Goal: Communication & Community: Answer question/provide support

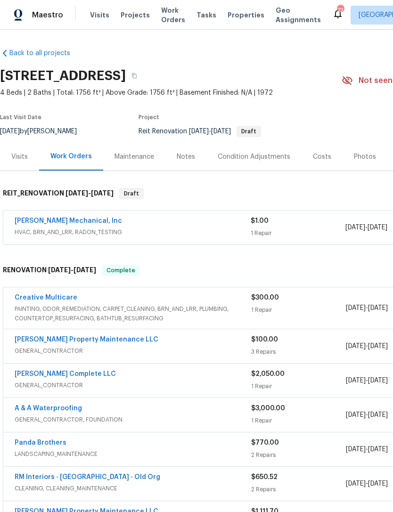
click at [76, 221] on link "JH Martin Mechanical, Inc" at bounding box center [68, 221] width 107 height 7
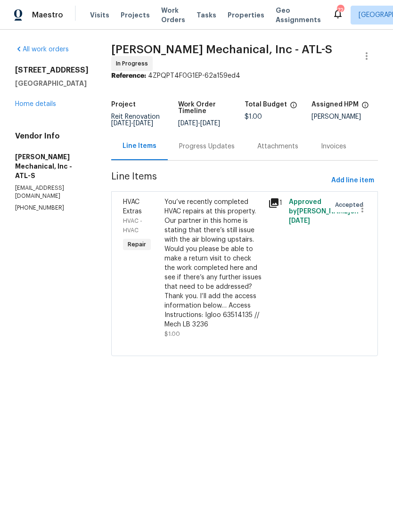
click at [230, 144] on div "Progress Updates" at bounding box center [207, 146] width 78 height 28
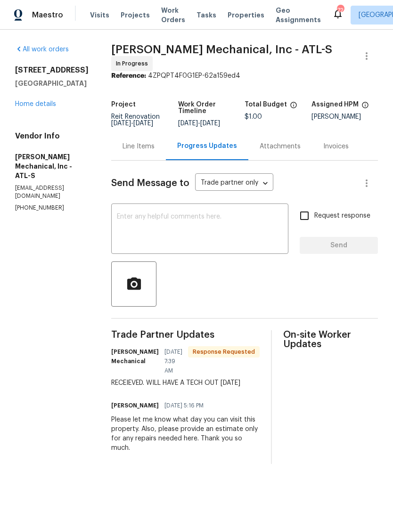
click at [216, 234] on textarea at bounding box center [200, 229] width 166 height 33
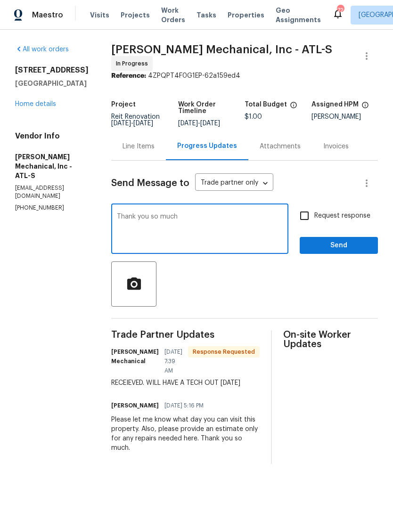
type textarea "Thank you so much. I"
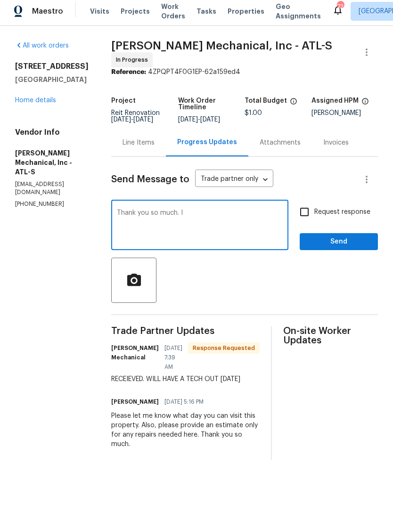
click at [50, 101] on link "Home details" at bounding box center [35, 104] width 41 height 7
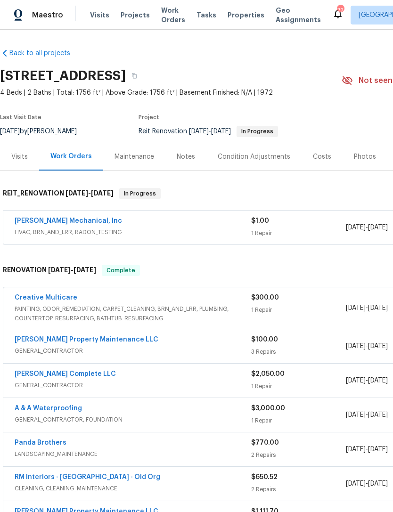
click at [58, 222] on link "JH Martin Mechanical, Inc" at bounding box center [68, 221] width 107 height 7
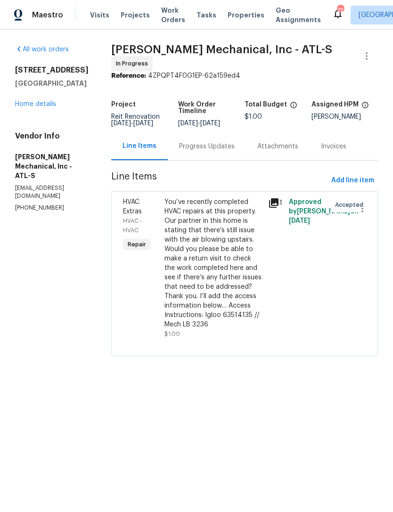
click at [224, 147] on div "Progress Updates" at bounding box center [207, 146] width 56 height 9
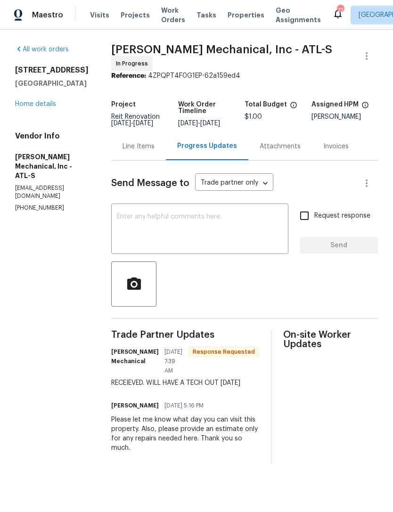
click at [210, 234] on textarea at bounding box center [200, 229] width 166 height 33
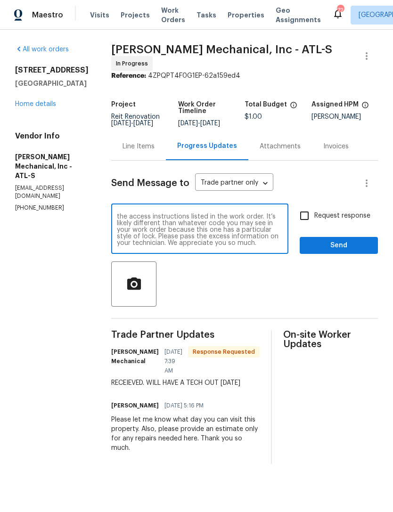
scroll to position [13, 0]
click at [203, 237] on textarea "Thank you so much. I appreciate you. Please notice the access instructions list…" at bounding box center [200, 229] width 166 height 33
click at [278, 232] on textarea "Thank you so much. I appreciate you. Please notice the access instructions list…" at bounding box center [200, 229] width 166 height 33
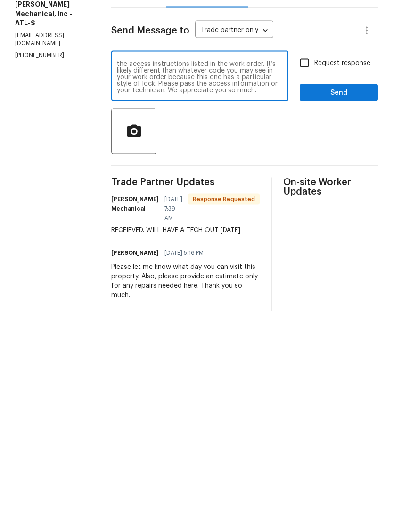
type textarea "Thank you so much. I appreciate you. Please notice the access instructions list…"
click at [336, 240] on span "Send" at bounding box center [338, 246] width 63 height 12
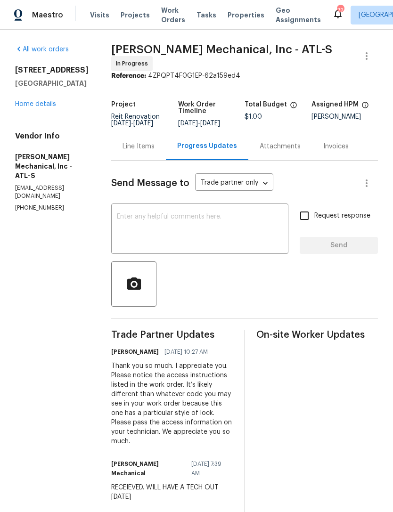
scroll to position [0, 0]
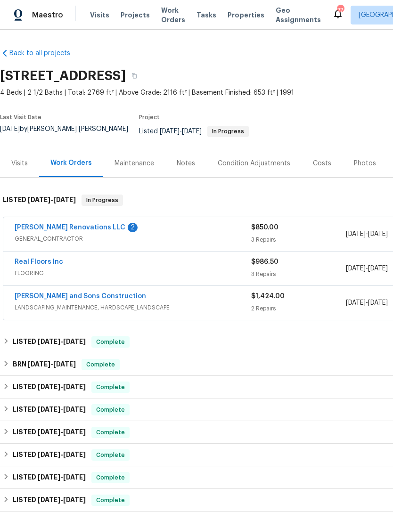
click at [42, 224] on link "[PERSON_NAME] Renovations LLC" at bounding box center [70, 227] width 111 height 7
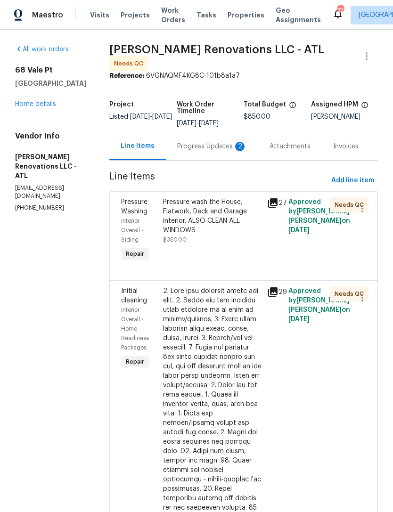
click at [204, 150] on div "Progress Updates 2" at bounding box center [212, 146] width 70 height 9
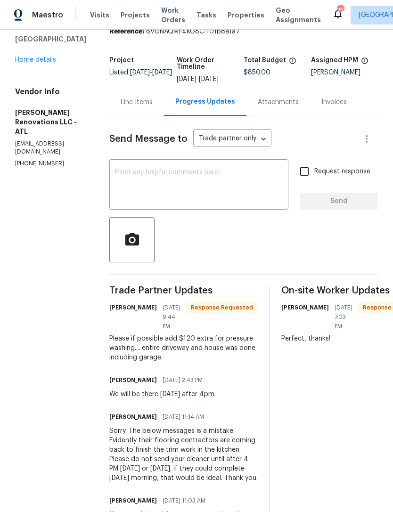
scroll to position [43, 0]
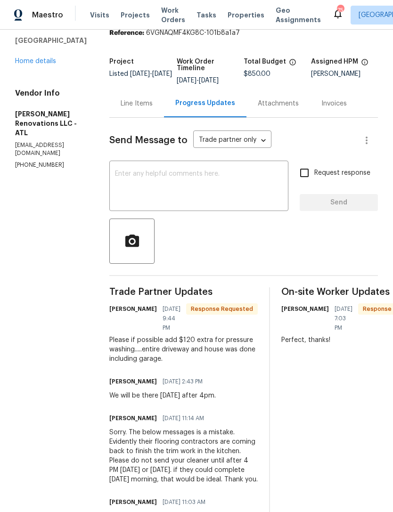
click at [34, 63] on link "Home details" at bounding box center [35, 61] width 41 height 7
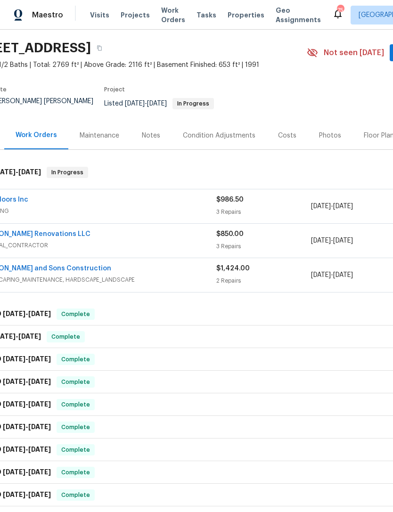
scroll to position [30, 9]
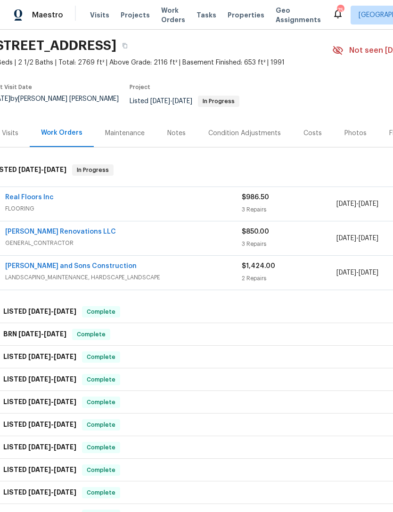
click at [40, 229] on link "[PERSON_NAME] Renovations LLC" at bounding box center [60, 232] width 111 height 7
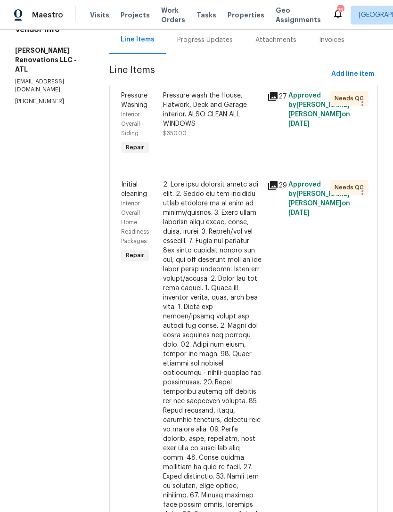
scroll to position [110, 0]
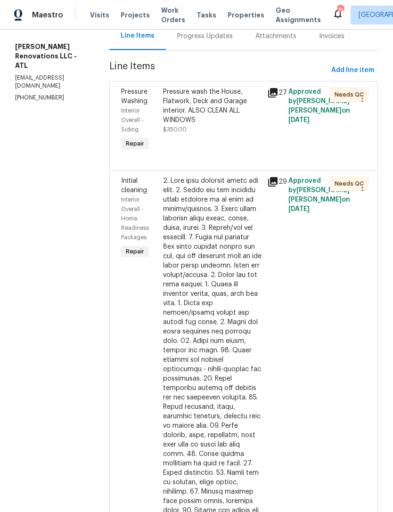
click at [183, 307] on div at bounding box center [212, 411] width 99 height 471
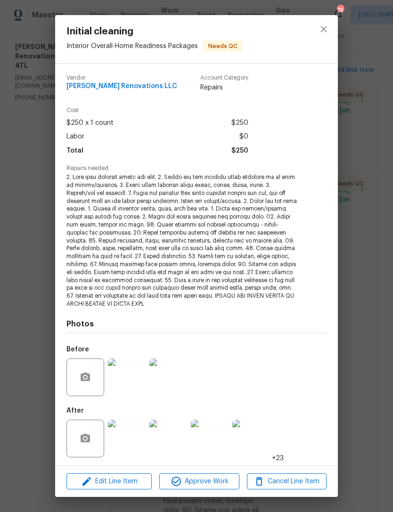
click at [131, 429] on img at bounding box center [127, 439] width 38 height 38
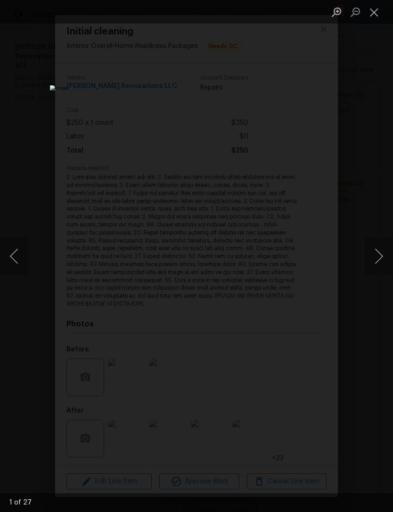
click at [378, 250] on button "Next image" at bounding box center [379, 256] width 28 height 38
click at [378, 253] on button "Next image" at bounding box center [379, 256] width 28 height 38
click at [379, 256] on button "Next image" at bounding box center [379, 256] width 28 height 38
click at [379, 249] on button "Next image" at bounding box center [379, 256] width 28 height 38
click at [379, 256] on button "Next image" at bounding box center [379, 256] width 28 height 38
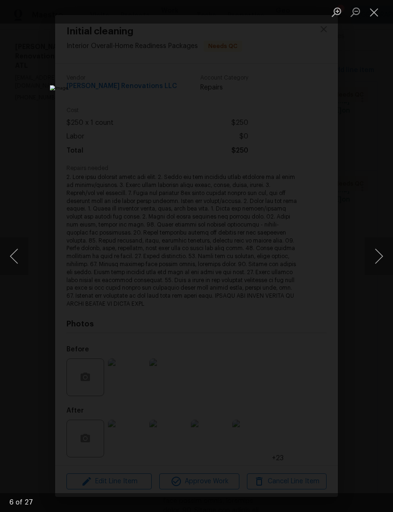
click at [377, 256] on button "Next image" at bounding box center [379, 256] width 28 height 38
click at [379, 253] on button "Next image" at bounding box center [379, 256] width 28 height 38
click at [378, 259] on button "Next image" at bounding box center [379, 256] width 28 height 38
click at [381, 252] on button "Next image" at bounding box center [379, 256] width 28 height 38
click at [378, 15] on button "Close lightbox" at bounding box center [374, 12] width 19 height 16
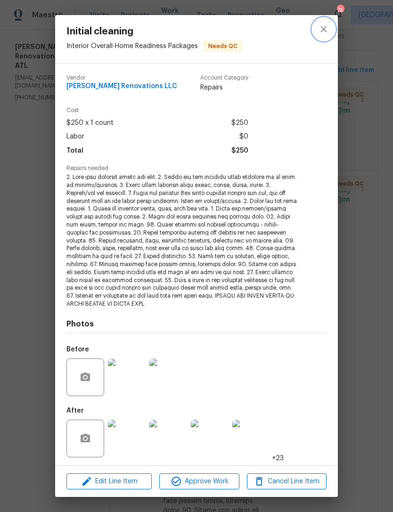
click at [331, 35] on button "close" at bounding box center [323, 29] width 23 height 23
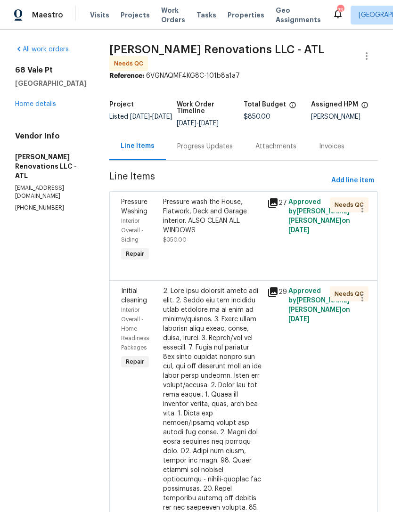
scroll to position [0, 0]
click at [219, 149] on div "Progress Updates" at bounding box center [205, 146] width 56 height 9
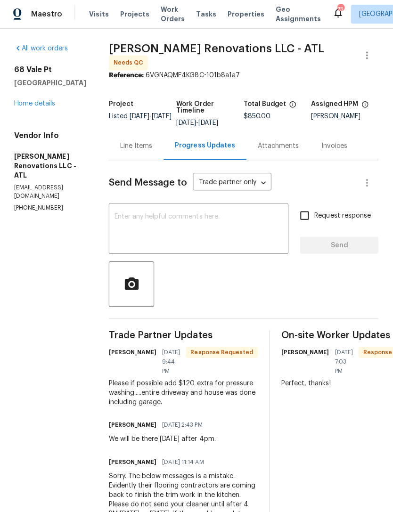
click at [32, 103] on link "Home details" at bounding box center [35, 104] width 41 height 7
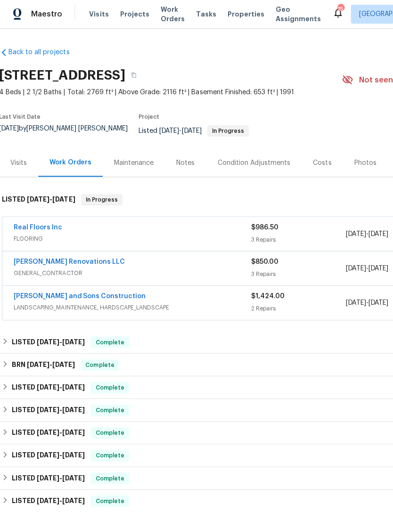
click at [50, 259] on link "[PERSON_NAME] Renovations LLC" at bounding box center [70, 262] width 111 height 7
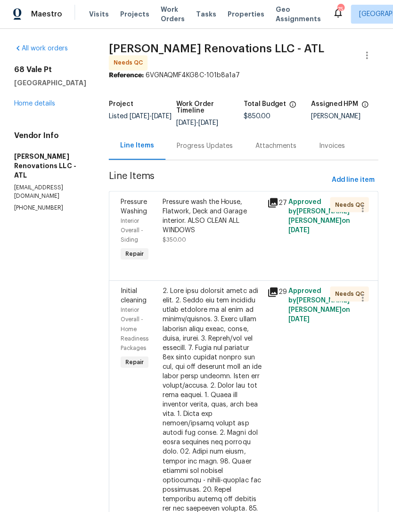
click at [219, 151] on div "Progress Updates" at bounding box center [205, 146] width 56 height 9
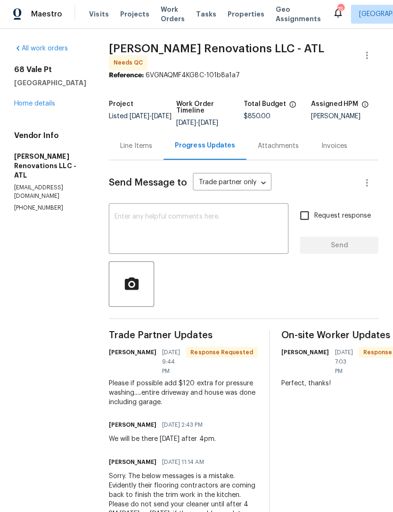
click at [42, 105] on link "Home details" at bounding box center [35, 104] width 41 height 7
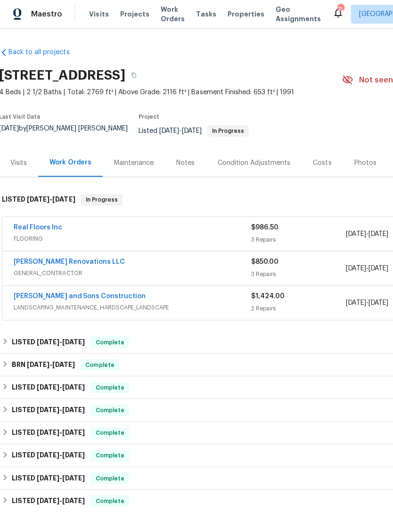
click at [55, 269] on span "GENERAL_CONTRACTOR" at bounding box center [133, 273] width 237 height 9
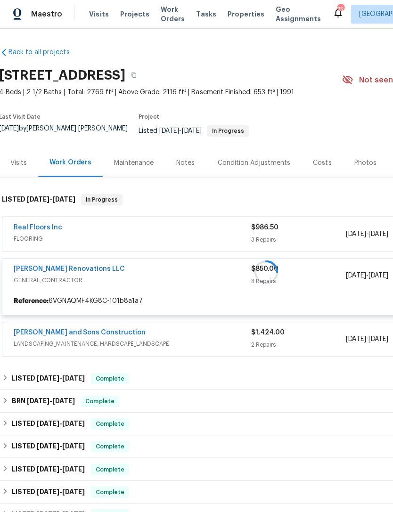
click at [63, 262] on div at bounding box center [266, 272] width 532 height 174
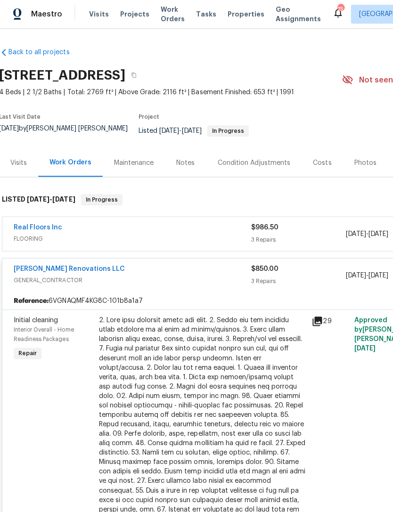
click at [63, 266] on link "[PERSON_NAME] Renovations LLC" at bounding box center [70, 269] width 111 height 7
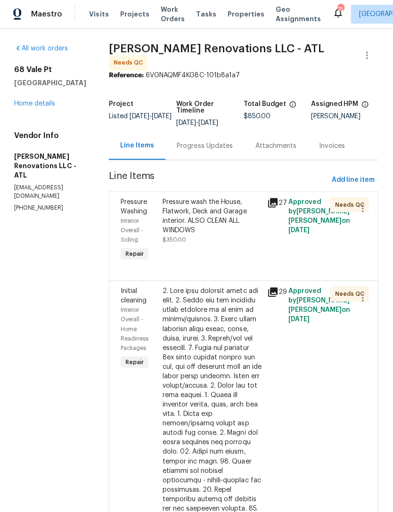
click at [28, 103] on link "Home details" at bounding box center [35, 104] width 41 height 7
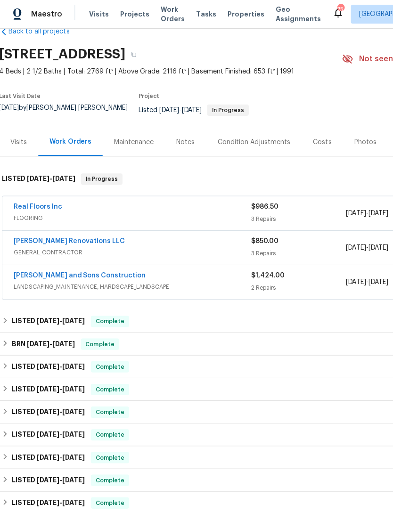
scroll to position [21, 0]
